Goal: Navigation & Orientation: Find specific page/section

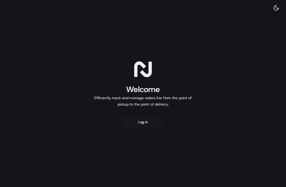
click at [145, 122] on button "Log in" at bounding box center [143, 122] width 42 height 13
